Goal: Task Accomplishment & Management: Use online tool/utility

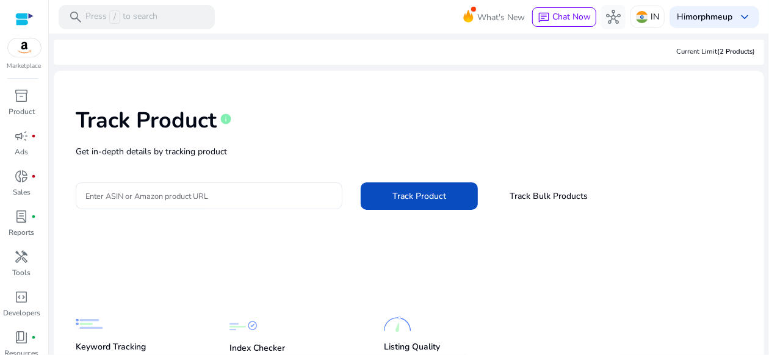
click at [170, 197] on input "Enter ASIN or Amazon product URL" at bounding box center [208, 195] width 247 height 13
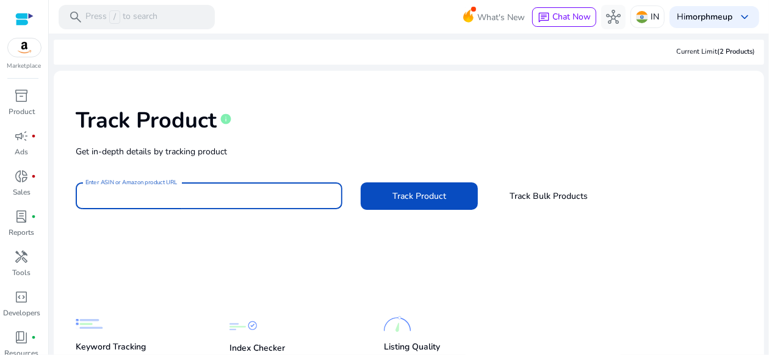
paste input "**********"
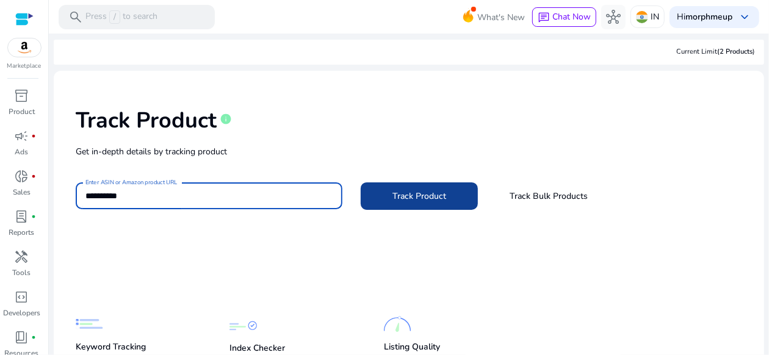
type input "**********"
click at [384, 193] on span at bounding box center [418, 196] width 117 height 29
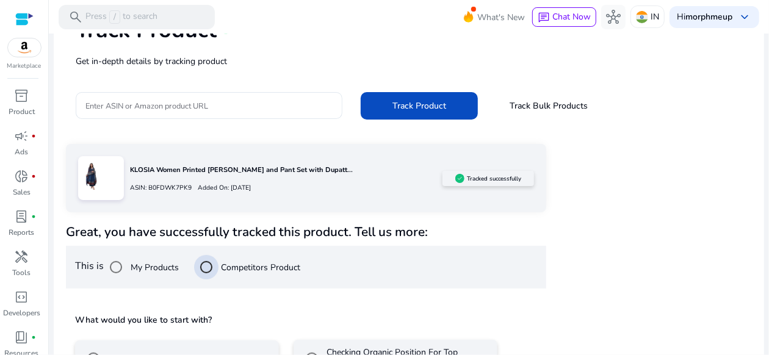
scroll to position [178, 0]
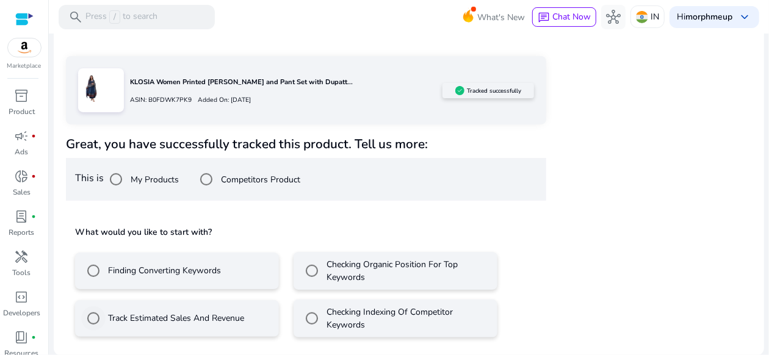
click at [225, 310] on div "Track Estimated Sales And Revenue" at bounding box center [162, 318] width 163 height 24
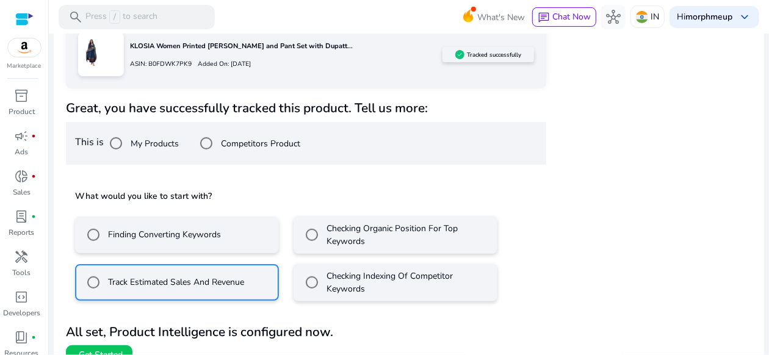
scroll to position [232, 0]
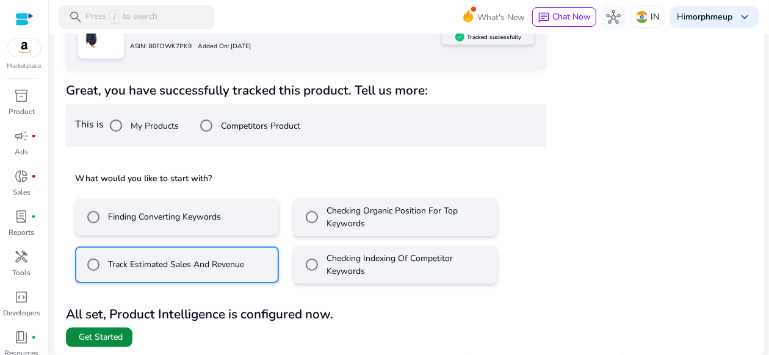
click at [106, 334] on span at bounding box center [99, 337] width 66 height 29
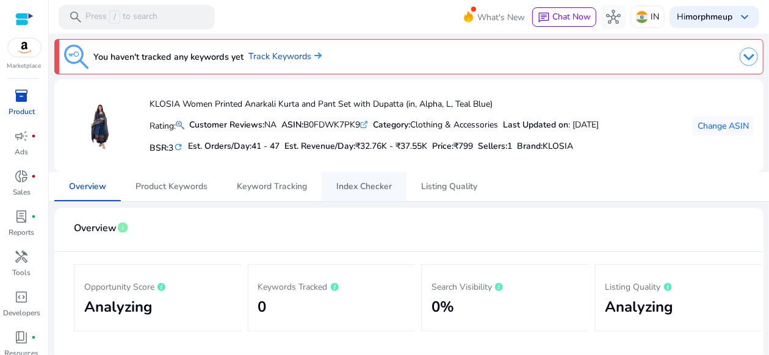
click at [389, 187] on span "Index Checker" at bounding box center [364, 186] width 56 height 9
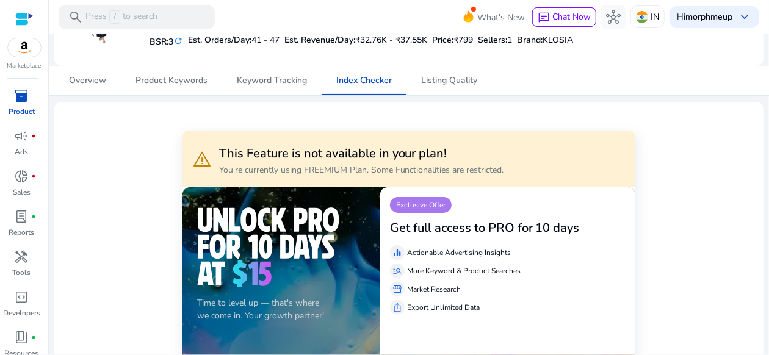
scroll to position [61, 0]
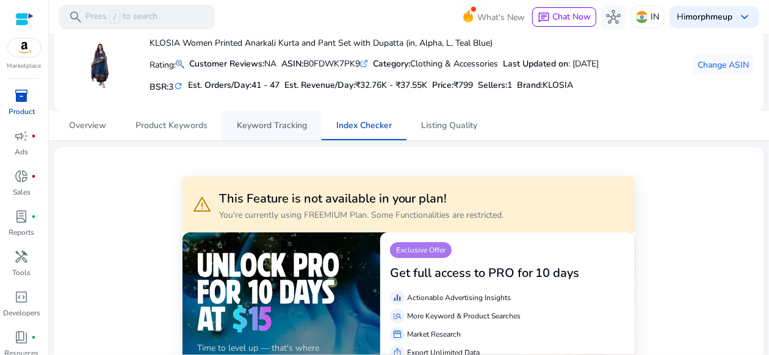
click at [232, 124] on link "Keyword Tracking" at bounding box center [271, 125] width 99 height 29
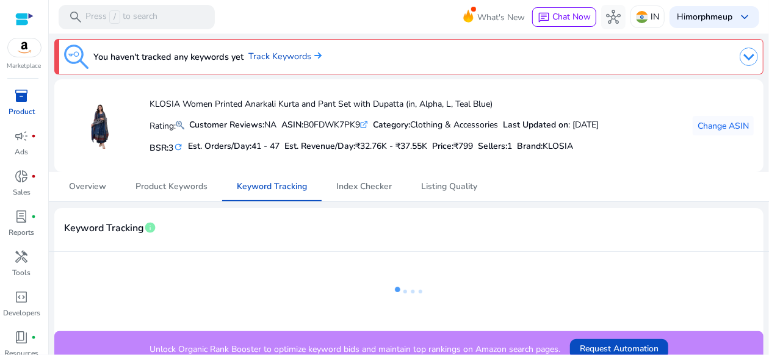
click at [174, 115] on app-ratings "Rating:" at bounding box center [166, 124] width 35 height 23
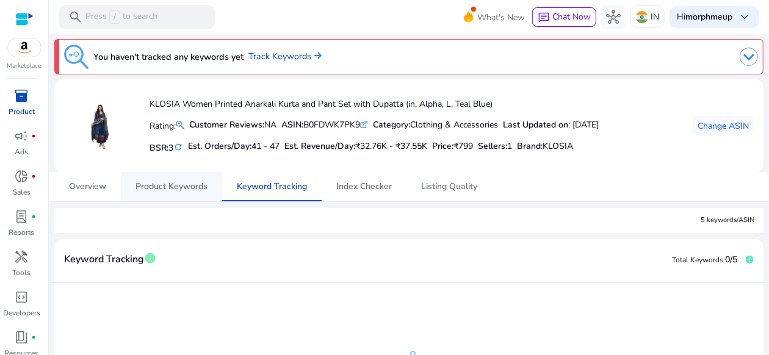
click at [195, 188] on span "Product Keywords" at bounding box center [171, 186] width 72 height 9
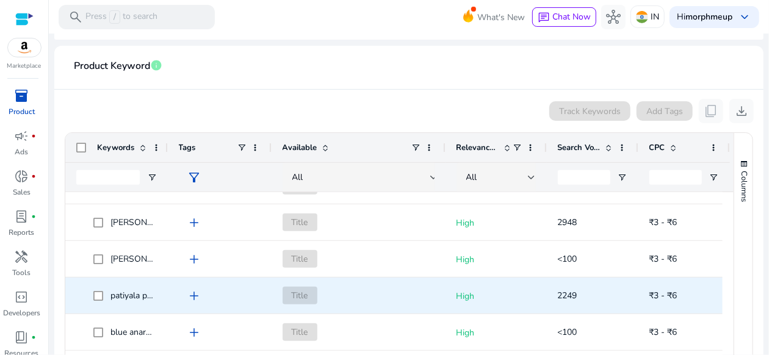
click at [128, 294] on span "patiyala pant and dupatta set" at bounding box center [165, 296] width 111 height 12
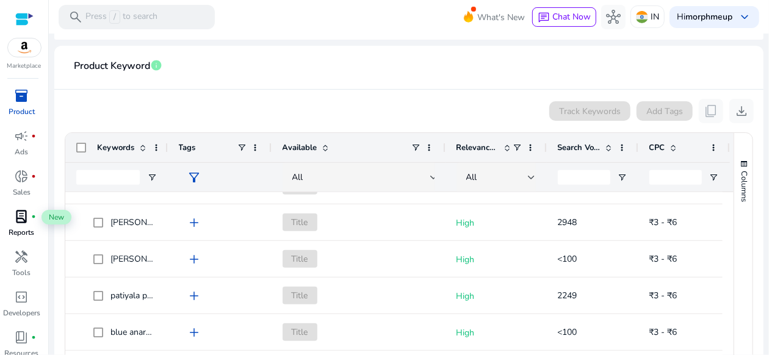
click at [12, 220] on div "lab_profile fiber_manual_record" at bounding box center [22, 217] width 34 height 20
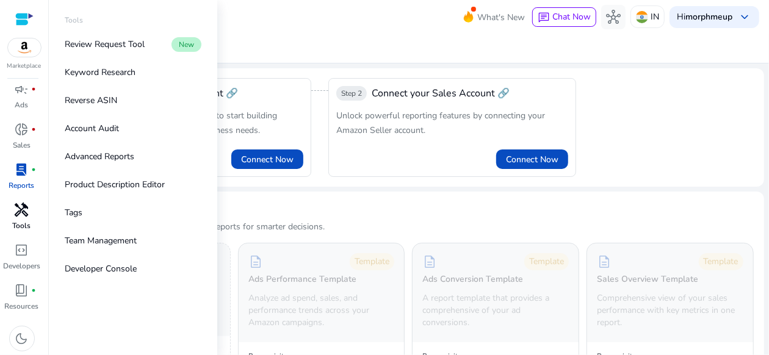
click at [15, 208] on span "handyman" at bounding box center [22, 210] width 15 height 15
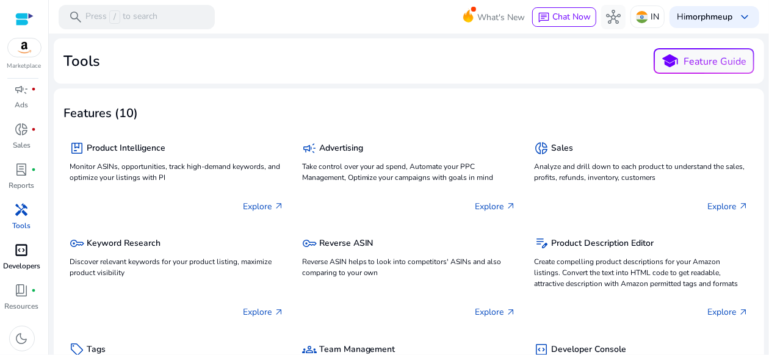
click at [16, 249] on span "code_blocks" at bounding box center [22, 250] width 15 height 15
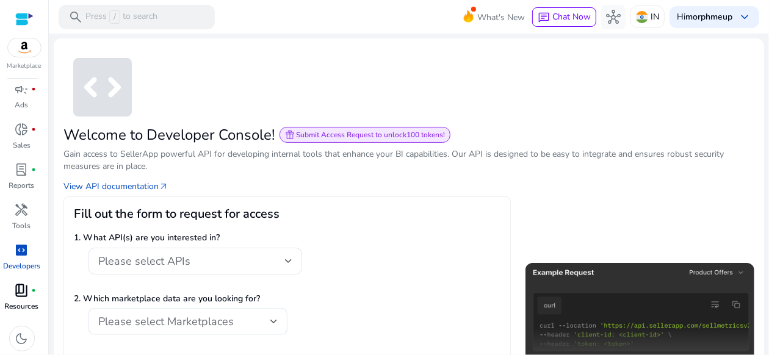
click at [9, 299] on link "book_4 fiber_manual_record Resources" at bounding box center [21, 301] width 43 height 40
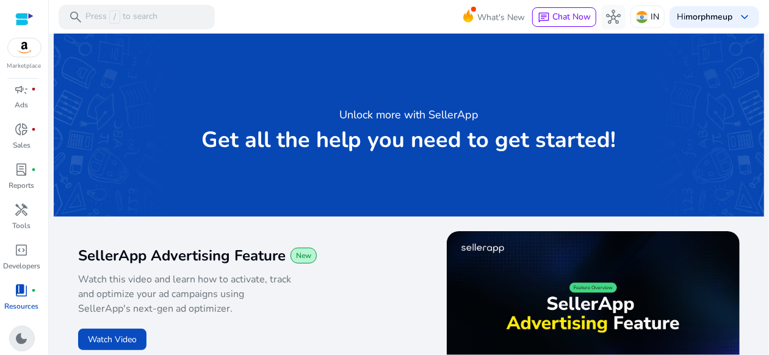
click at [16, 332] on span "dark_mode" at bounding box center [22, 338] width 15 height 15
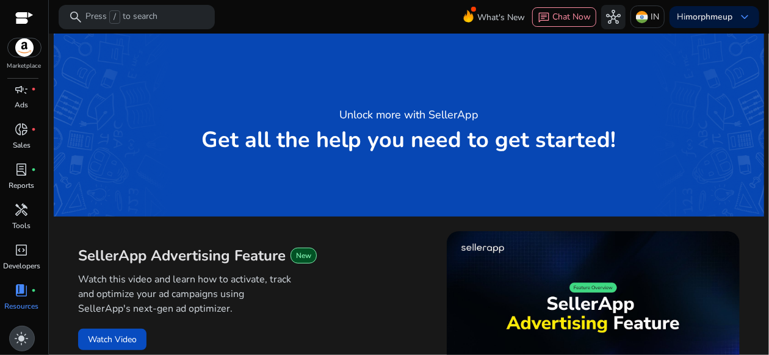
click at [17, 334] on span "light_mode" at bounding box center [22, 338] width 15 height 15
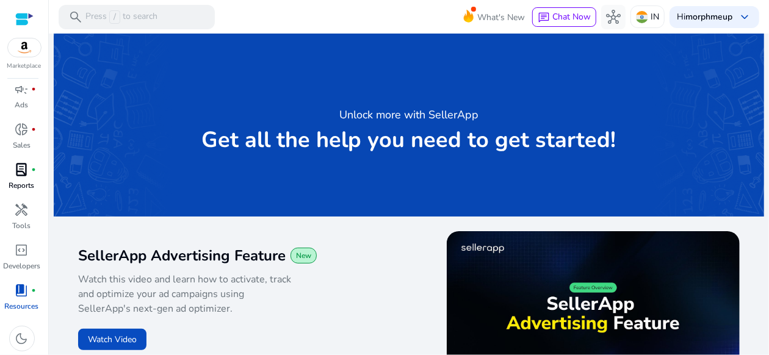
click at [27, 184] on p "Reports" at bounding box center [22, 185] width 26 height 11
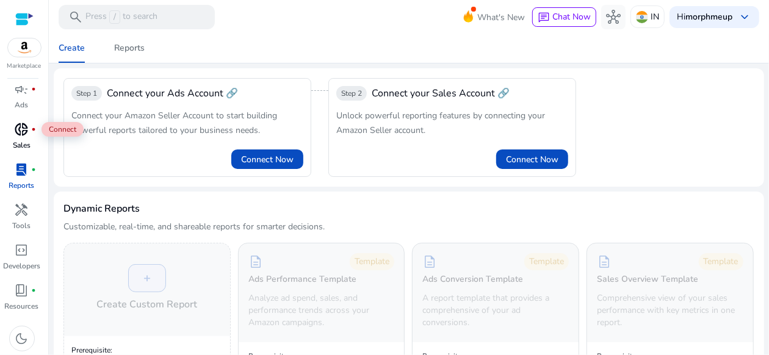
click at [25, 138] on div "donut_small fiber_manual_record" at bounding box center [22, 130] width 34 height 20
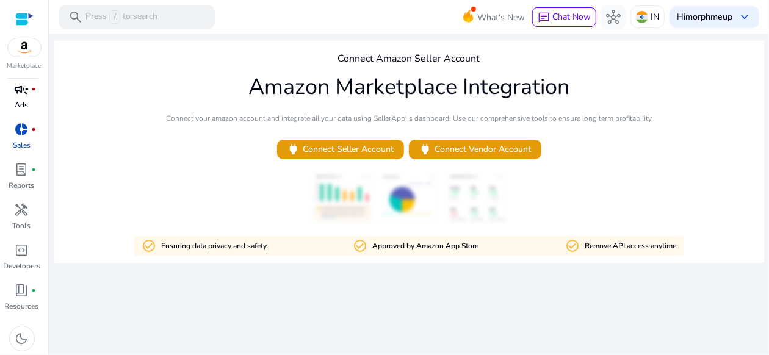
click at [18, 103] on p "Ads" at bounding box center [21, 104] width 13 height 11
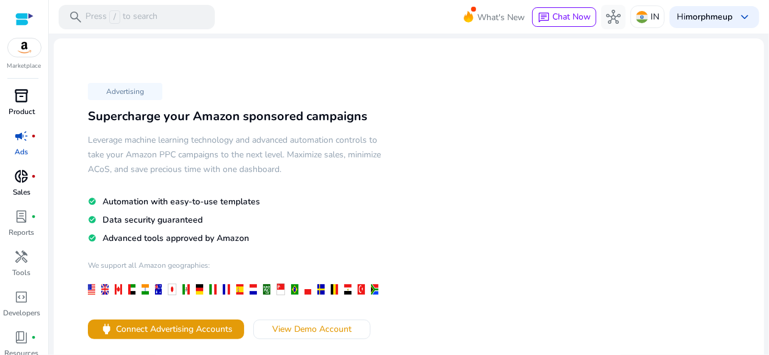
click at [22, 98] on span "inventory_2" at bounding box center [22, 95] width 15 height 15
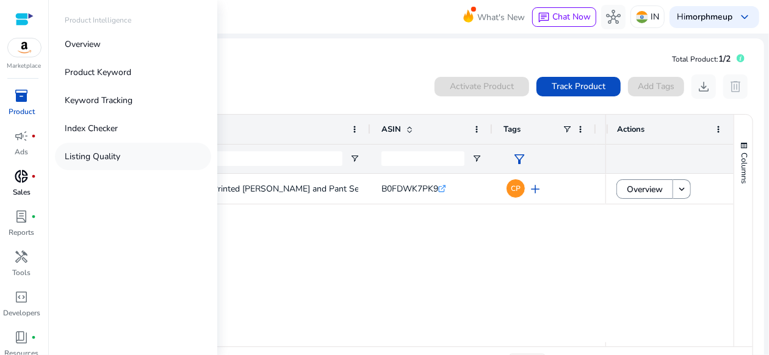
click at [149, 165] on link "Listing Quality" at bounding box center [133, 156] width 156 height 27
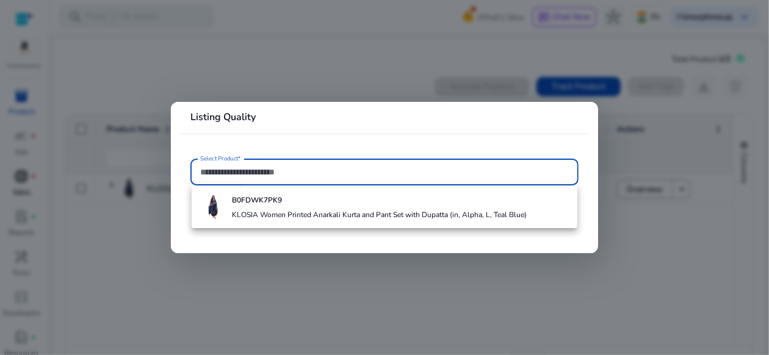
click at [237, 171] on input "Select Product*" at bounding box center [384, 171] width 368 height 13
paste input "**********"
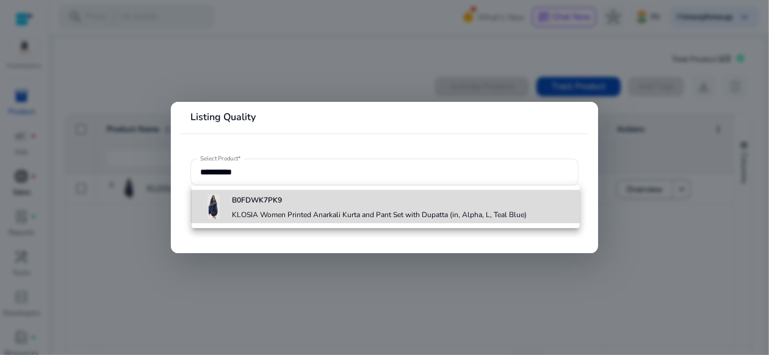
click at [267, 208] on div "B0FDWK7PK9 KLOSIA Women Printed Anarkali Kurta and Pant Set with Dupatta (in, A…" at bounding box center [379, 206] width 295 height 33
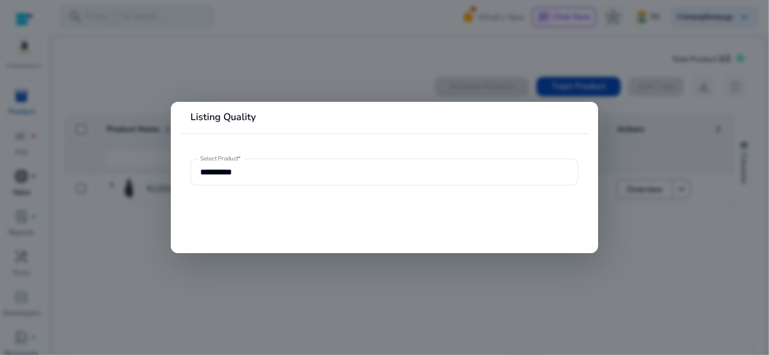
type input "**********"
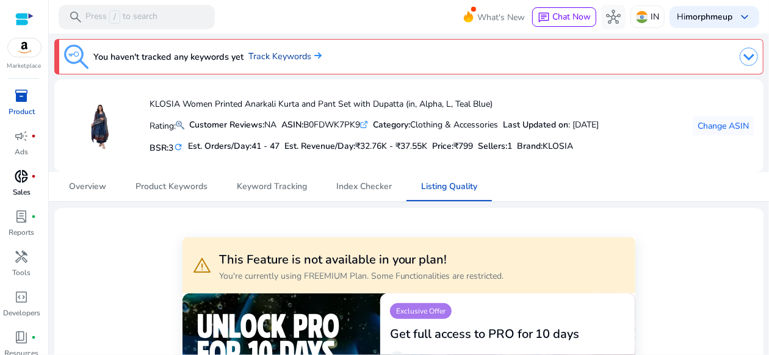
click at [274, 56] on link "Track Keywords" at bounding box center [284, 56] width 73 height 13
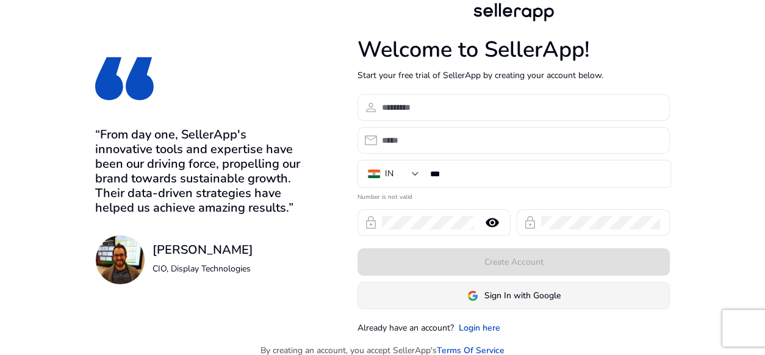
click at [518, 289] on span "Sign In with Google" at bounding box center [522, 295] width 76 height 13
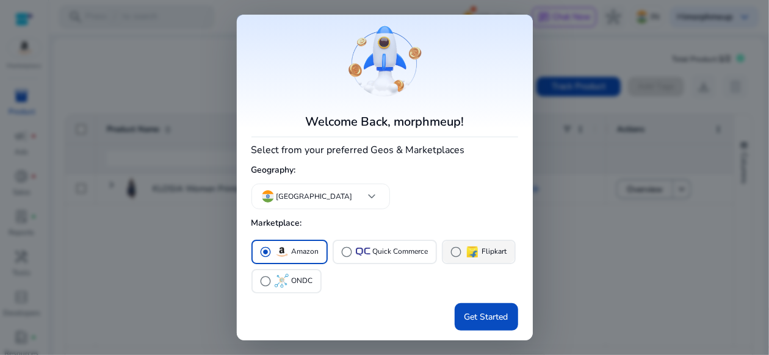
click at [465, 251] on img "button" at bounding box center [472, 252] width 15 height 15
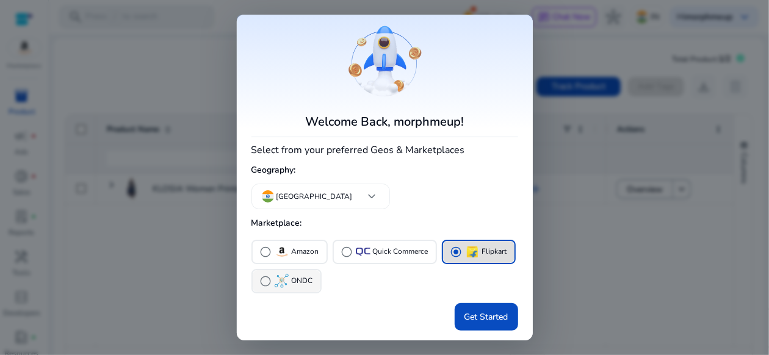
click at [304, 282] on p "ONDC" at bounding box center [302, 280] width 21 height 13
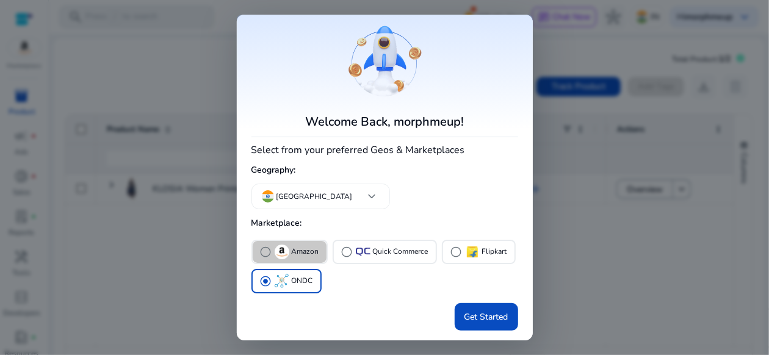
click at [282, 259] on button "radio_button_unchecked Amazon" at bounding box center [290, 252] width 74 height 22
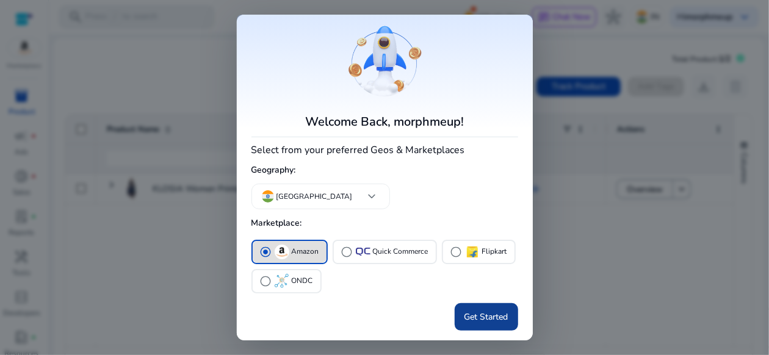
click at [493, 318] on span "Get Started" at bounding box center [486, 316] width 44 height 13
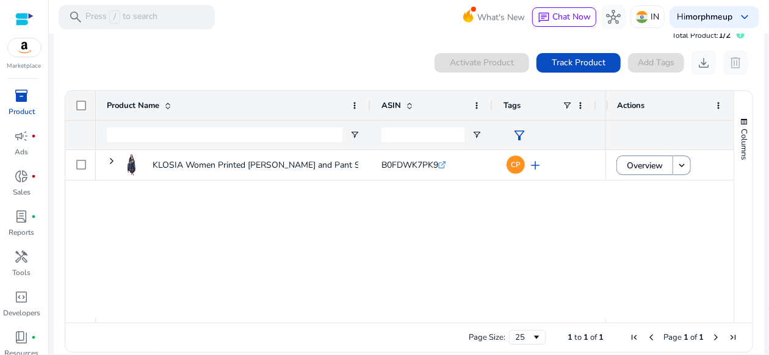
scroll to position [37, 0]
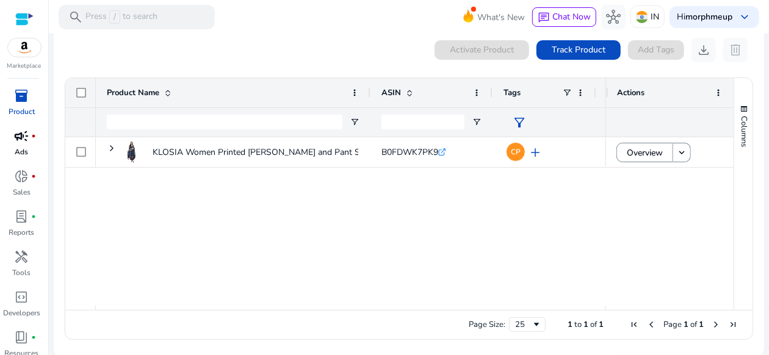
click at [16, 147] on p "Ads" at bounding box center [21, 151] width 13 height 11
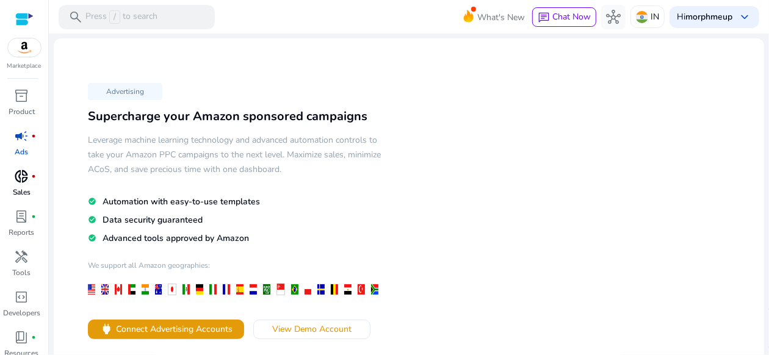
click at [25, 188] on p "Sales" at bounding box center [22, 192] width 18 height 11
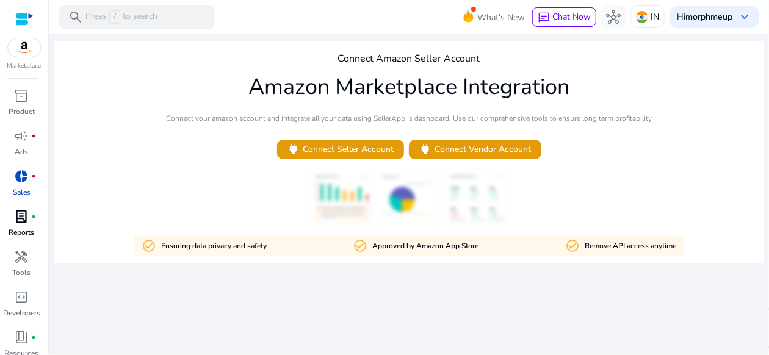
click at [26, 219] on span "lab_profile" at bounding box center [22, 216] width 15 height 15
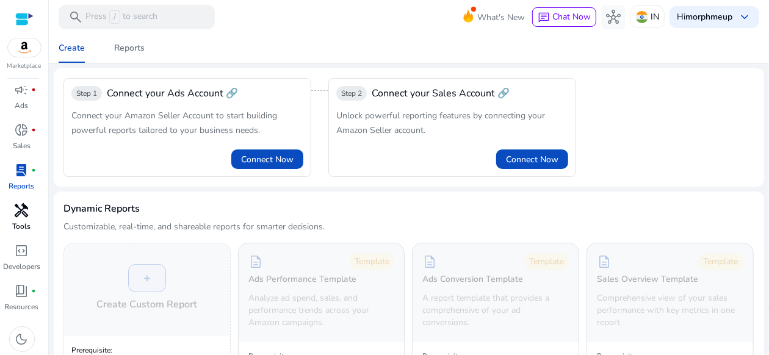
scroll to position [47, 0]
click at [21, 264] on p "Developers" at bounding box center [21, 265] width 37 height 11
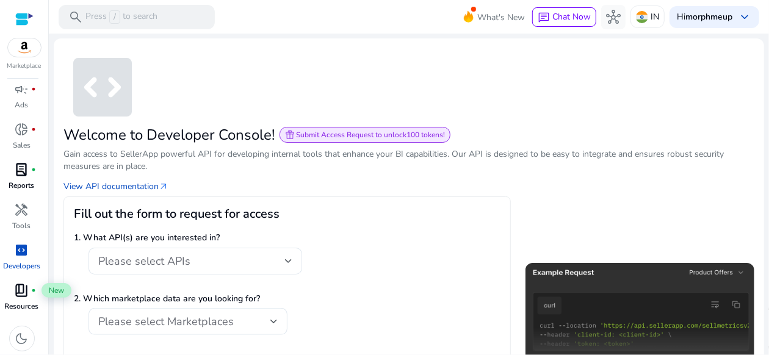
click at [18, 283] on span "book_4" at bounding box center [22, 290] width 15 height 15
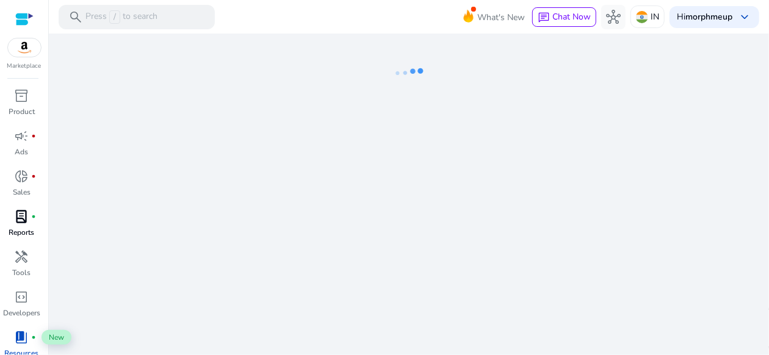
click at [19, 337] on span "book_4" at bounding box center [22, 337] width 15 height 15
click at [147, 17] on p "Press / to search" at bounding box center [121, 16] width 72 height 13
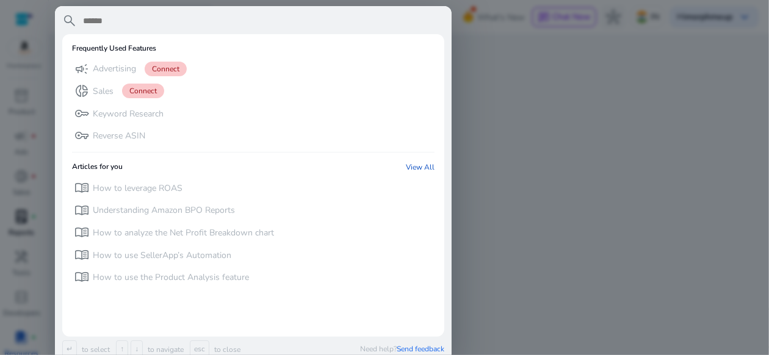
click at [584, 228] on div at bounding box center [384, 177] width 769 height 355
